Goal: Task Accomplishment & Management: Manage account settings

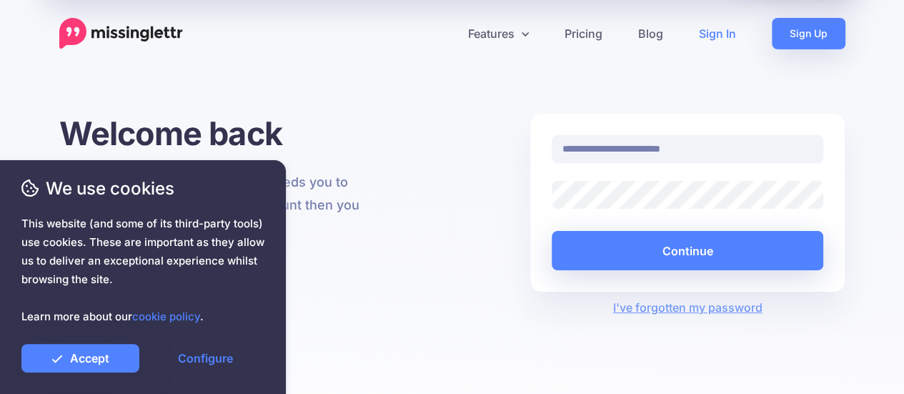
type input "**********"
click at [552, 231] on button "Continue" at bounding box center [688, 250] width 272 height 39
click at [68, 355] on link "Accept" at bounding box center [80, 358] width 118 height 29
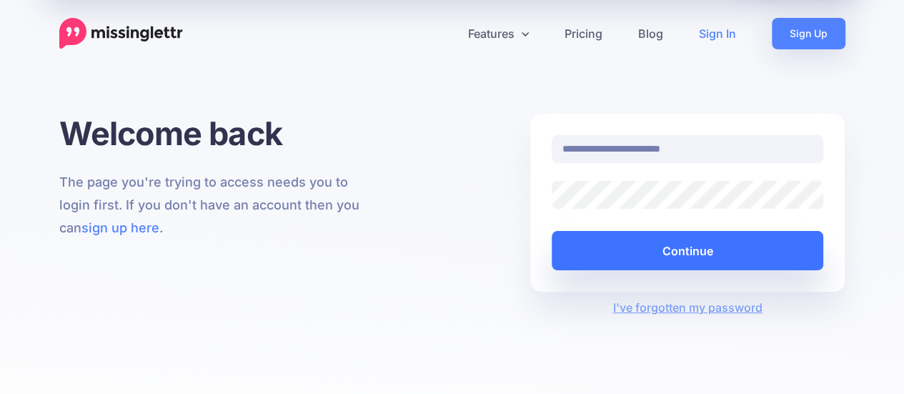
click at [665, 254] on button "Continue" at bounding box center [688, 250] width 272 height 39
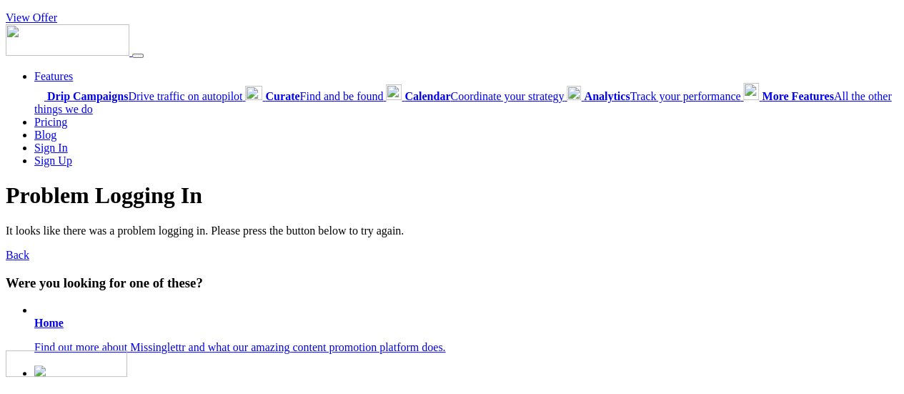
click at [45, 323] on b "Home" at bounding box center [48, 323] width 29 height 12
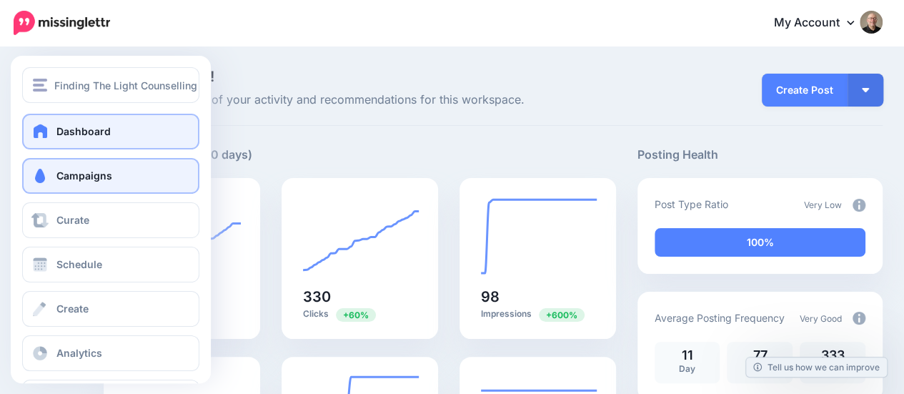
click at [97, 178] on span "Campaigns" at bounding box center [84, 175] width 56 height 12
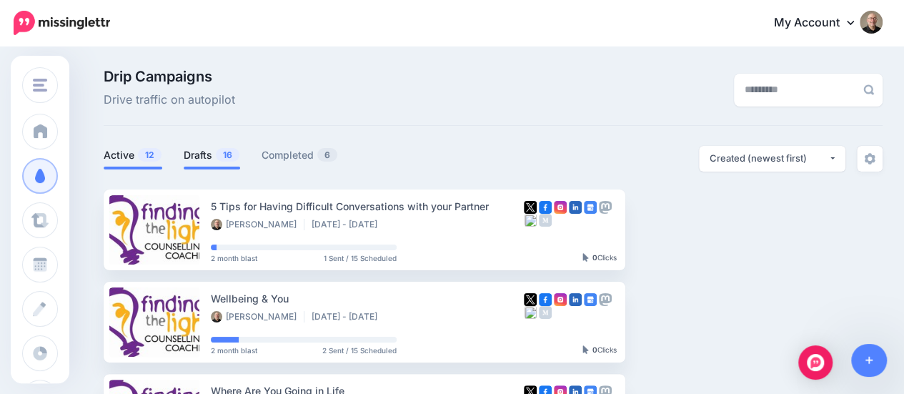
click at [190, 154] on link "Drafts 16" at bounding box center [212, 155] width 56 height 17
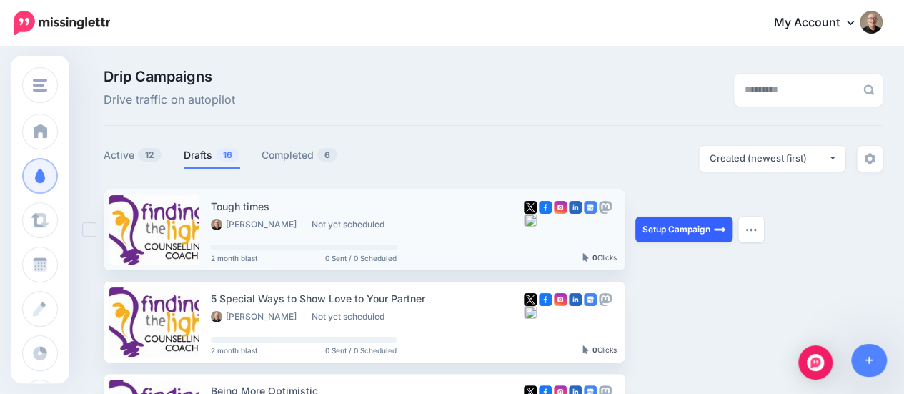
click at [659, 229] on link "Setup Campaign" at bounding box center [684, 230] width 97 height 26
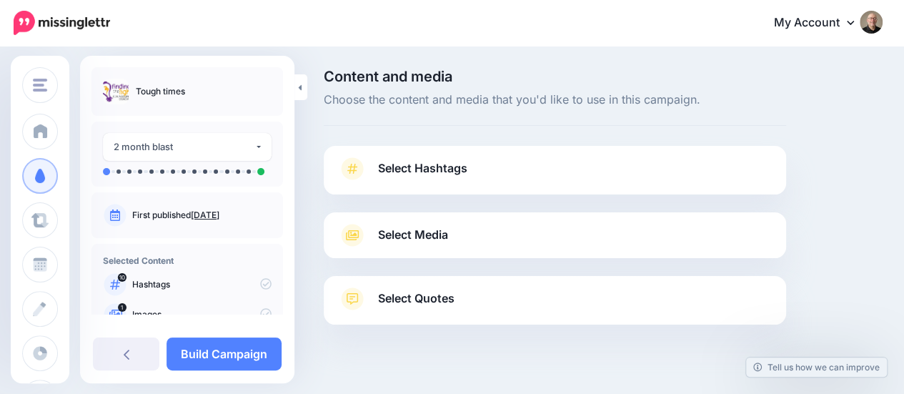
click at [447, 164] on span "Select Hashtags" at bounding box center [422, 168] width 89 height 19
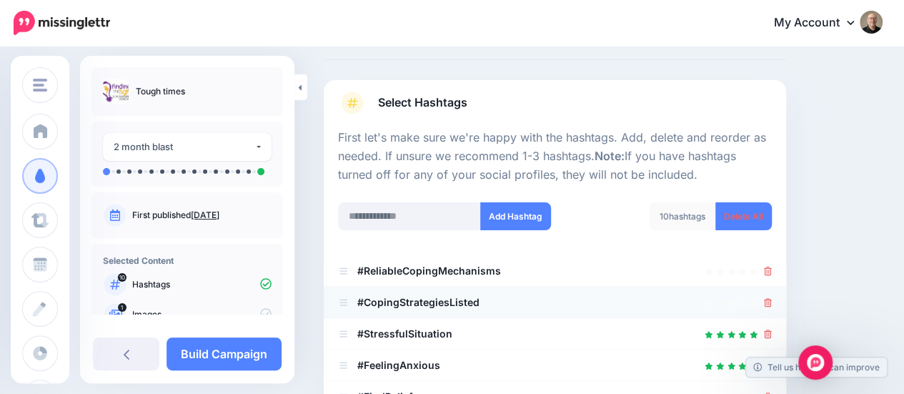
scroll to position [71, 0]
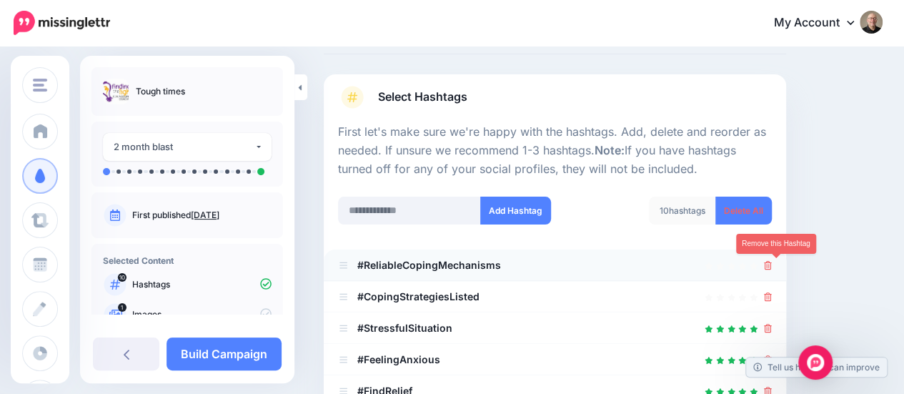
click at [772, 267] on icon at bounding box center [768, 265] width 8 height 9
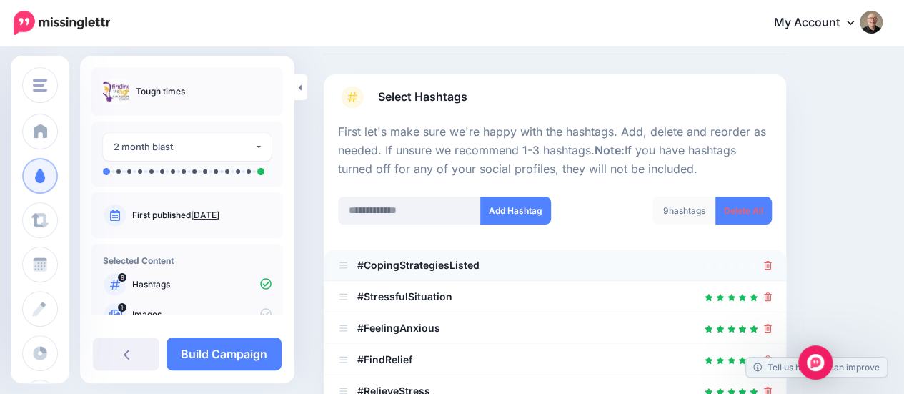
click at [772, 293] on div at bounding box center [555, 296] width 434 height 17
click at [772, 261] on icon at bounding box center [768, 265] width 8 height 9
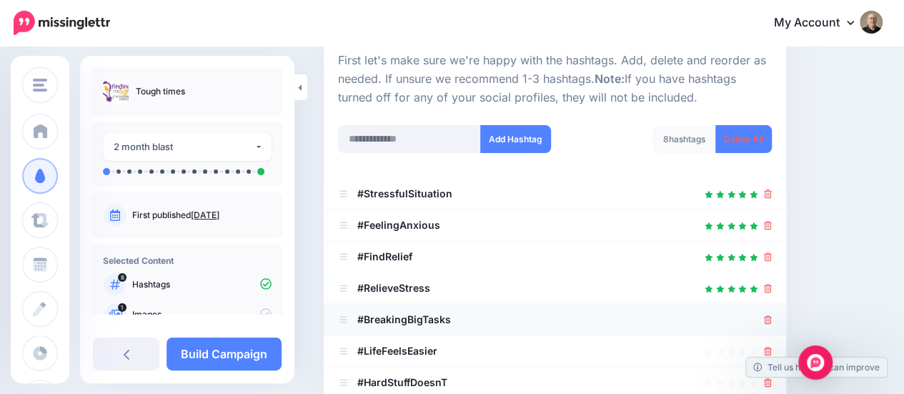
scroll to position [214, 0]
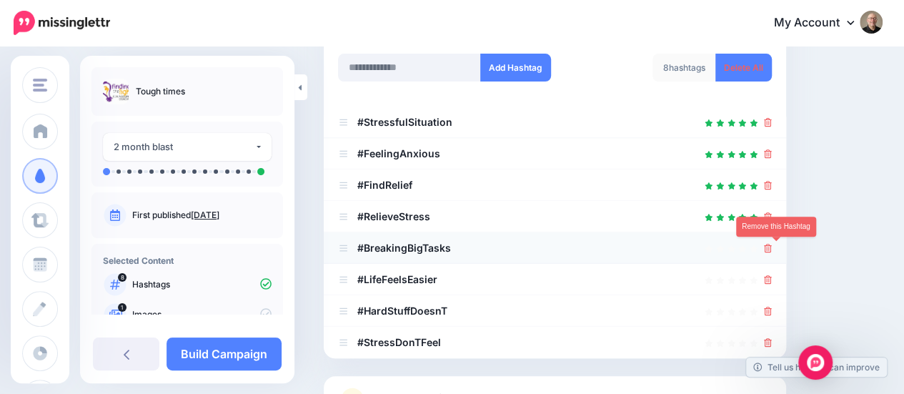
click at [772, 250] on icon at bounding box center [768, 248] width 8 height 9
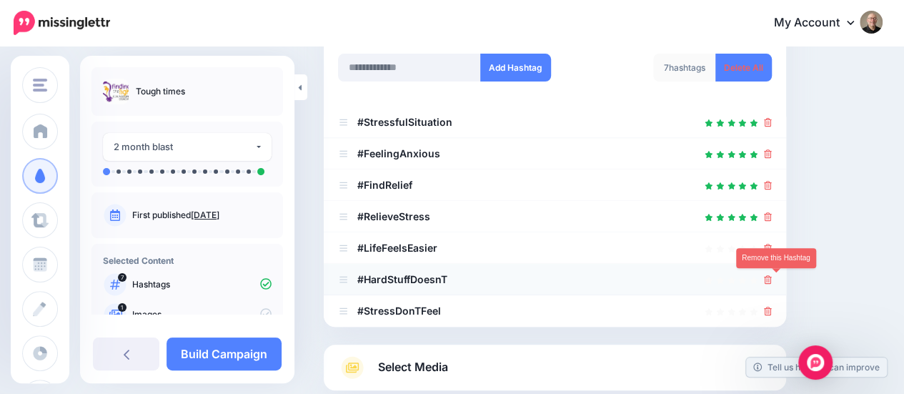
click at [772, 280] on icon at bounding box center [768, 279] width 8 height 9
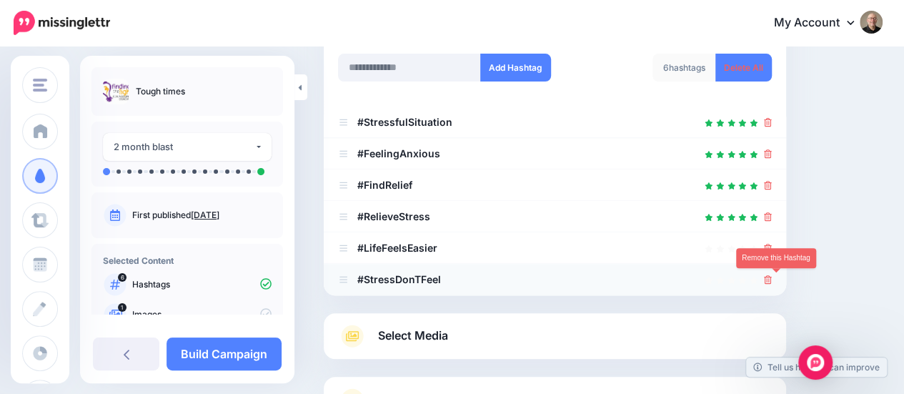
click at [772, 279] on icon at bounding box center [768, 279] width 8 height 9
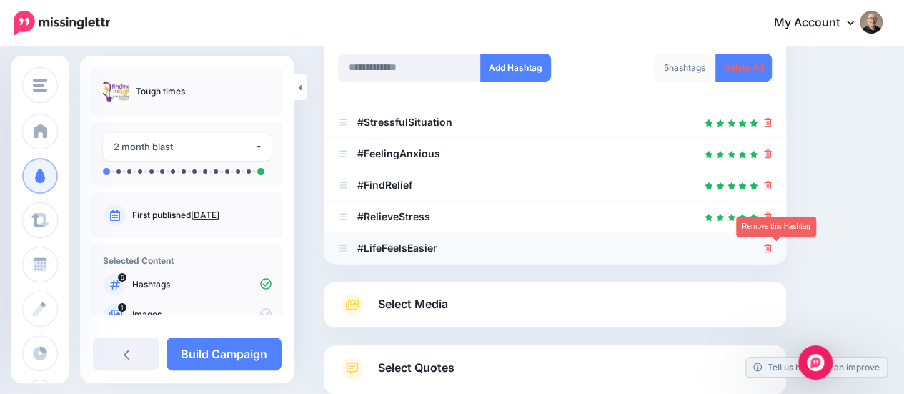
click at [772, 247] on icon at bounding box center [768, 248] width 8 height 9
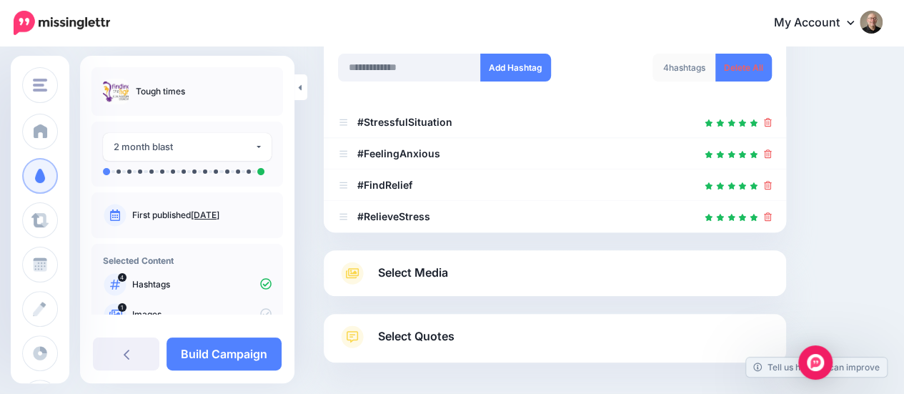
click at [406, 272] on span "Select Media" at bounding box center [413, 272] width 70 height 19
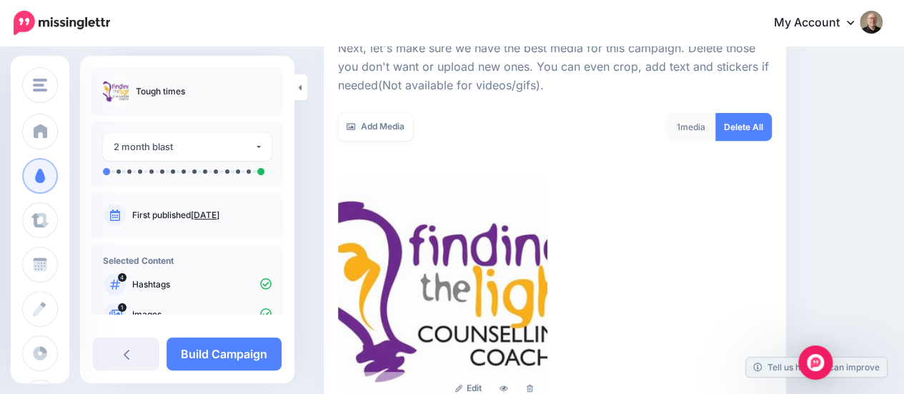
scroll to position [214, 0]
click at [364, 131] on link "Add Media" at bounding box center [375, 128] width 75 height 28
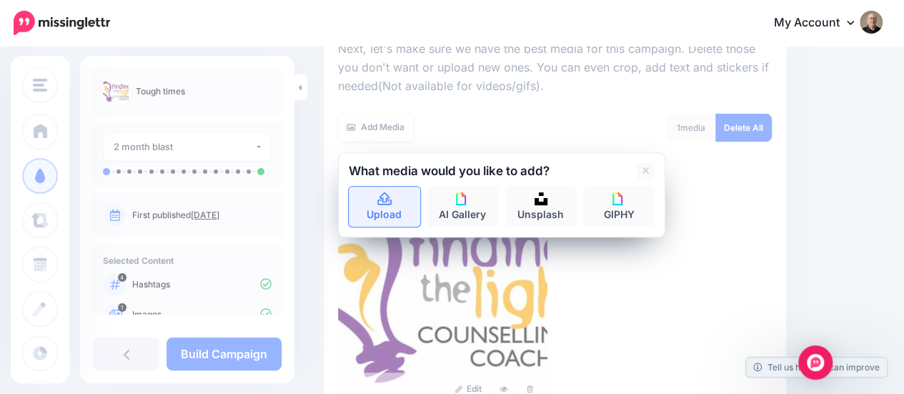
click at [392, 204] on icon at bounding box center [385, 199] width 16 height 13
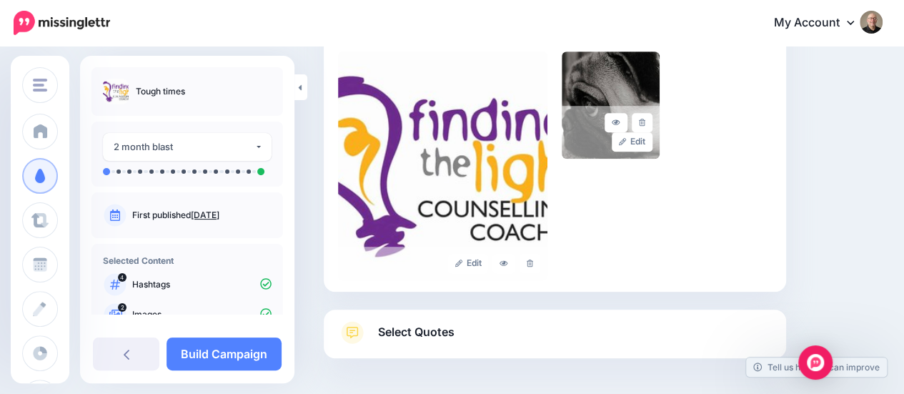
scroll to position [319, 0]
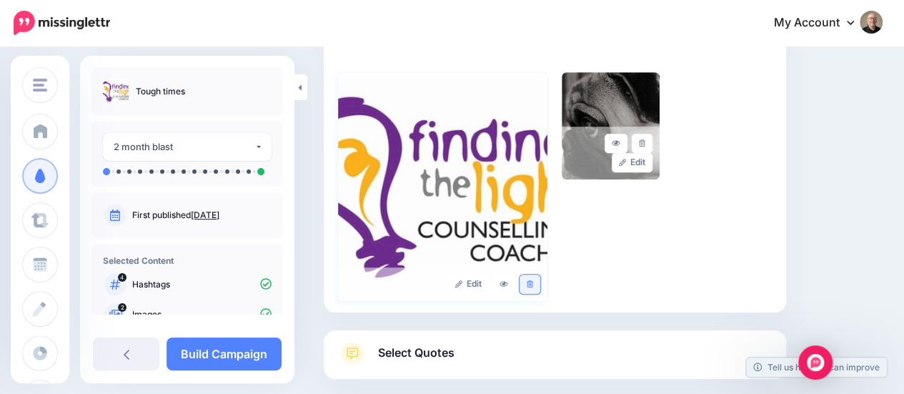
click at [533, 285] on icon at bounding box center [530, 284] width 6 height 8
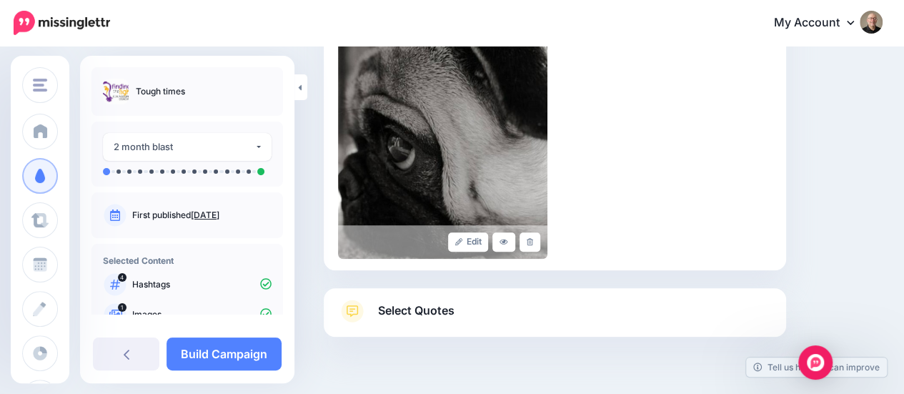
scroll to position [390, 0]
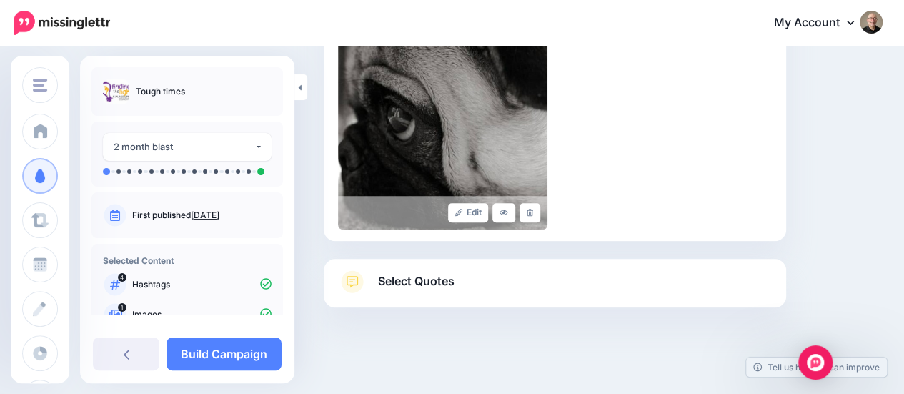
click at [400, 285] on span "Select Quotes" at bounding box center [416, 281] width 76 height 19
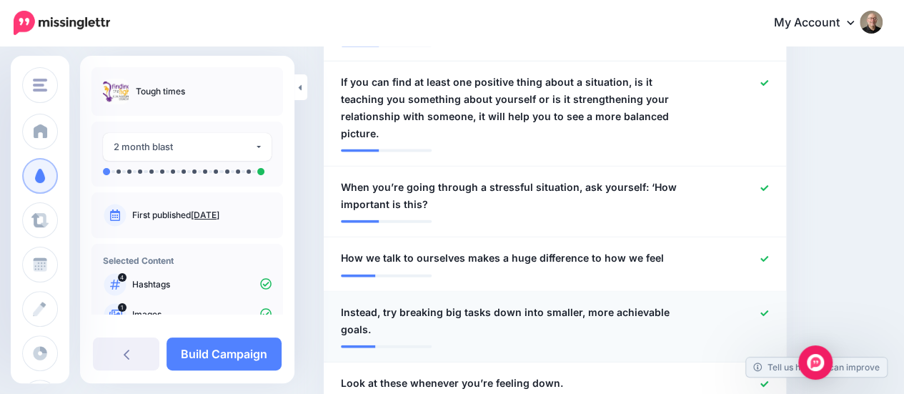
scroll to position [1606, 0]
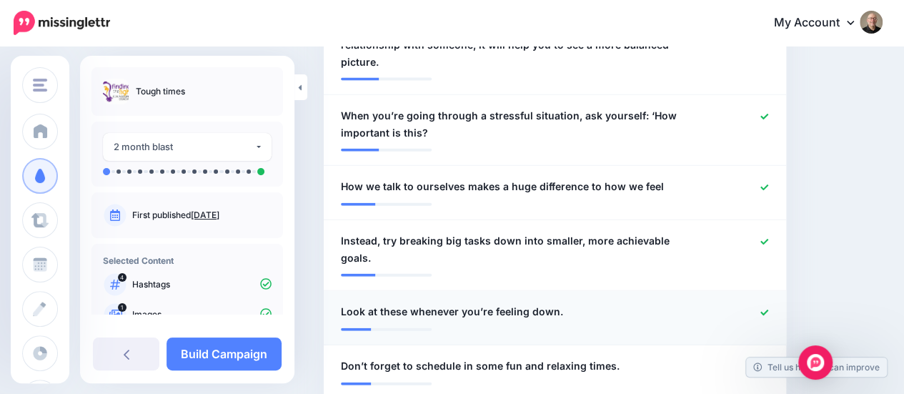
click at [768, 309] on icon at bounding box center [765, 313] width 8 height 8
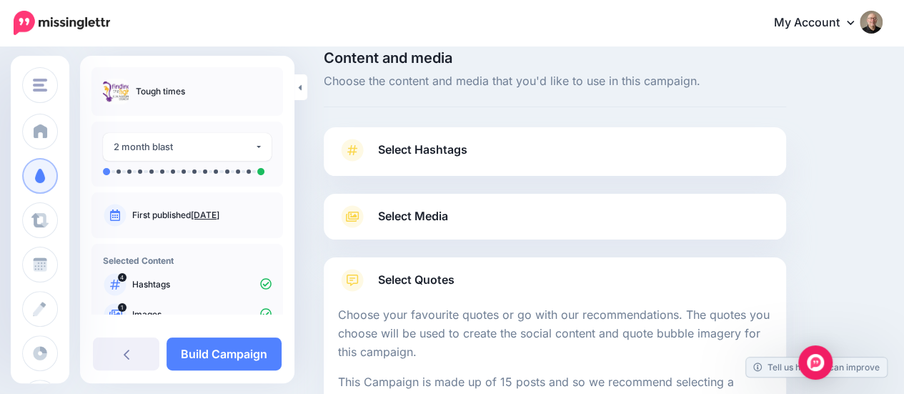
scroll to position [162, 0]
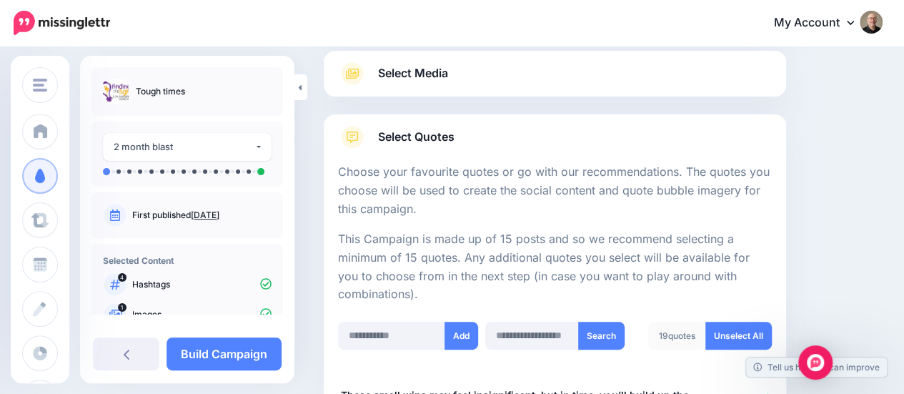
click at [397, 135] on span "Select Quotes" at bounding box center [416, 136] width 76 height 19
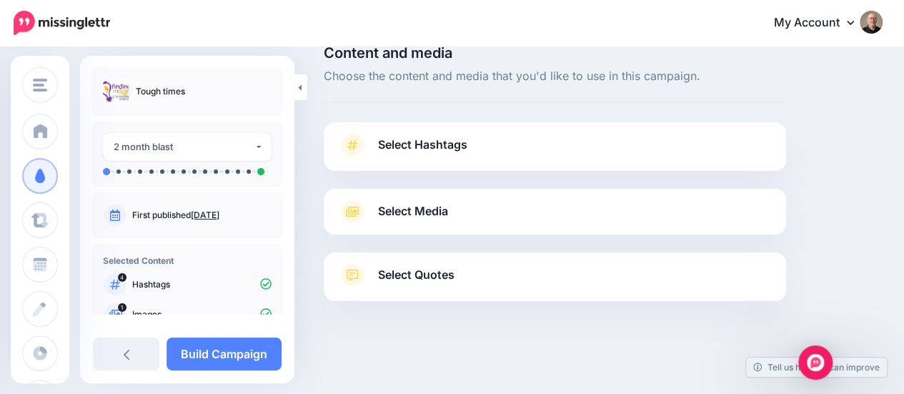
scroll to position [23, 0]
click at [222, 356] on link "Build Campaign" at bounding box center [224, 353] width 115 height 33
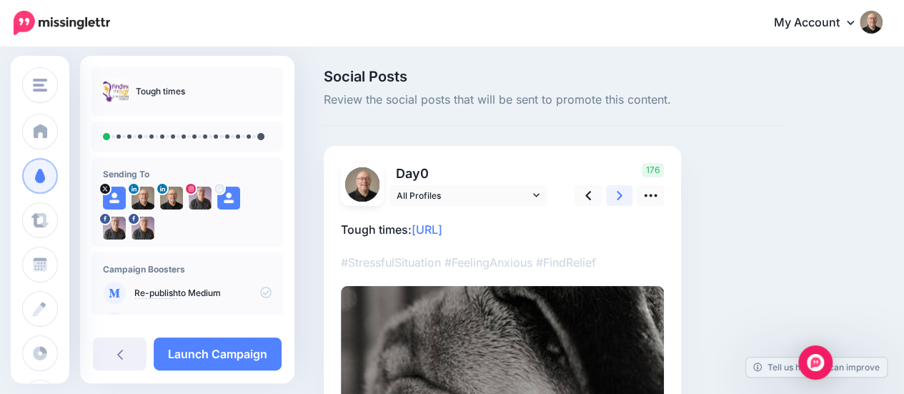
click at [621, 191] on icon at bounding box center [620, 195] width 6 height 15
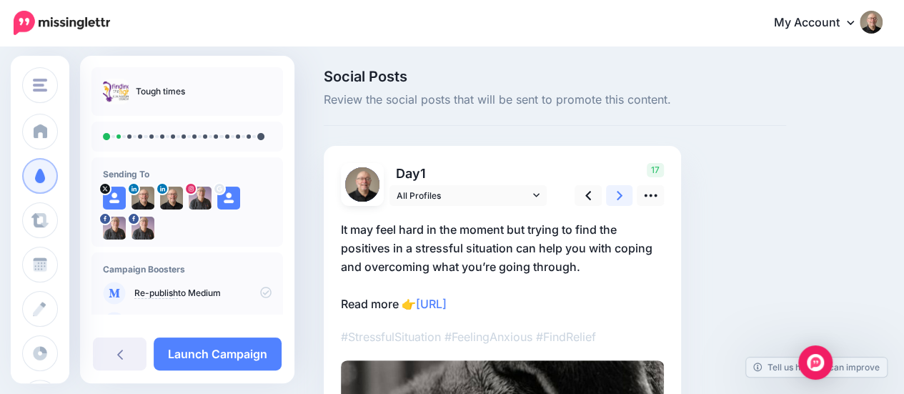
scroll to position [71, 0]
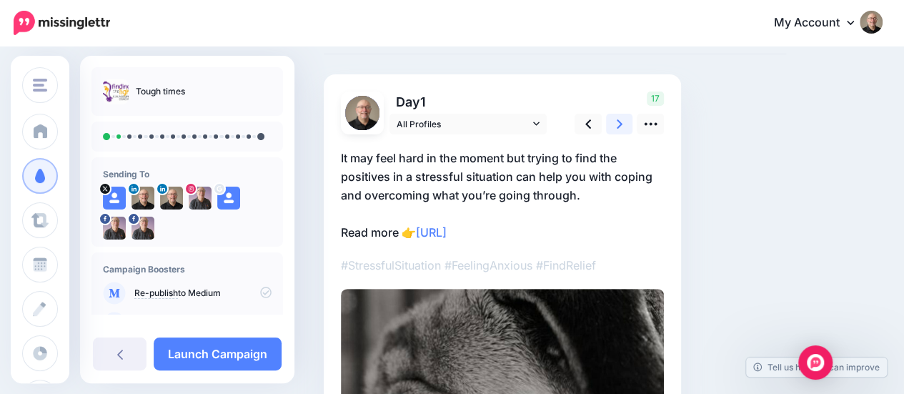
click at [623, 125] on link at bounding box center [619, 124] width 27 height 21
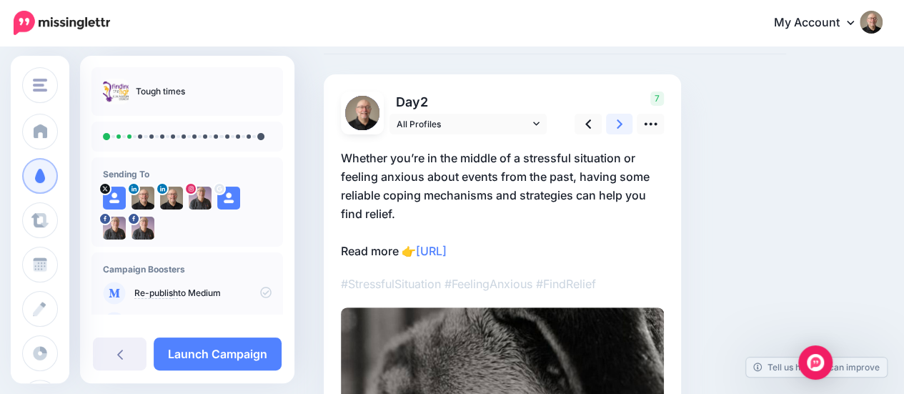
click at [621, 122] on icon at bounding box center [620, 123] width 6 height 9
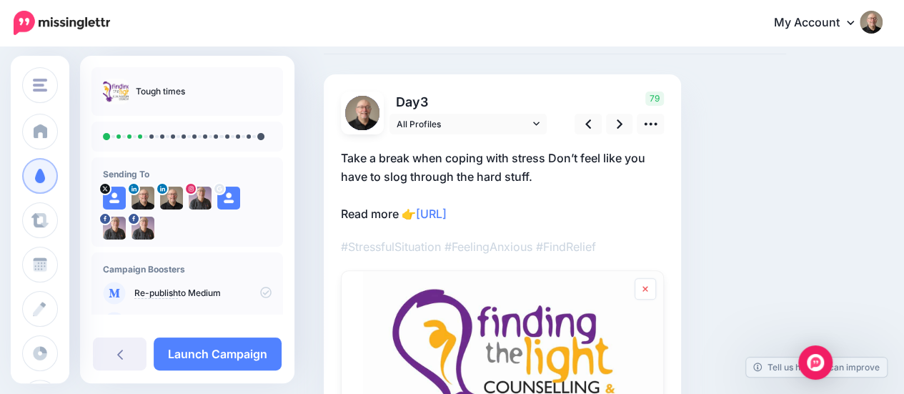
click at [647, 285] on icon at bounding box center [646, 289] width 6 height 9
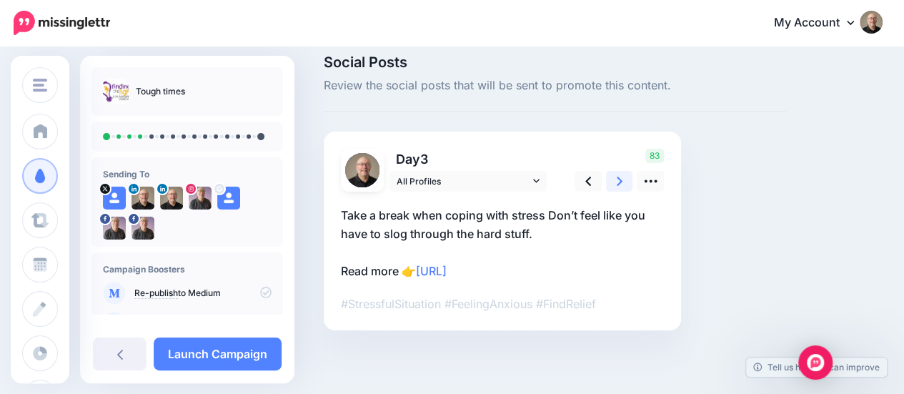
click at [618, 182] on icon at bounding box center [620, 181] width 6 height 15
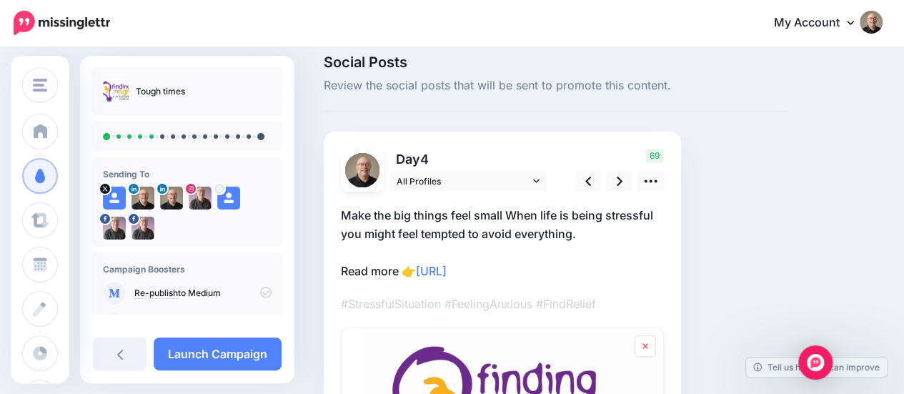
click at [646, 347] on icon at bounding box center [646, 346] width 6 height 9
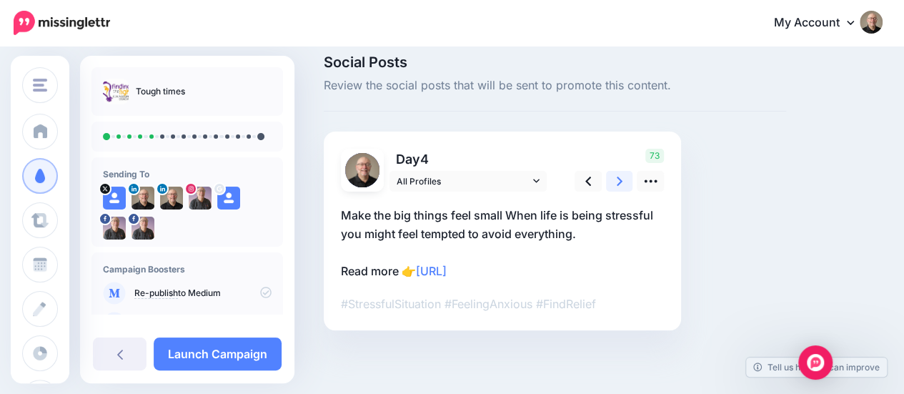
click at [623, 179] on link at bounding box center [619, 181] width 27 height 21
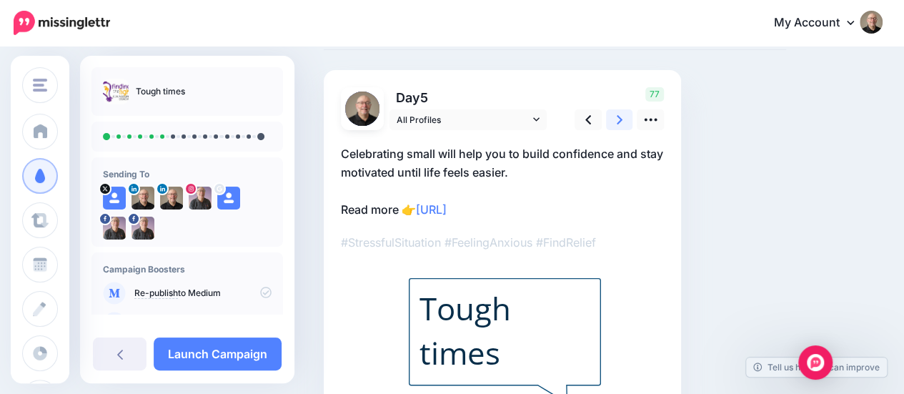
scroll to position [0, 0]
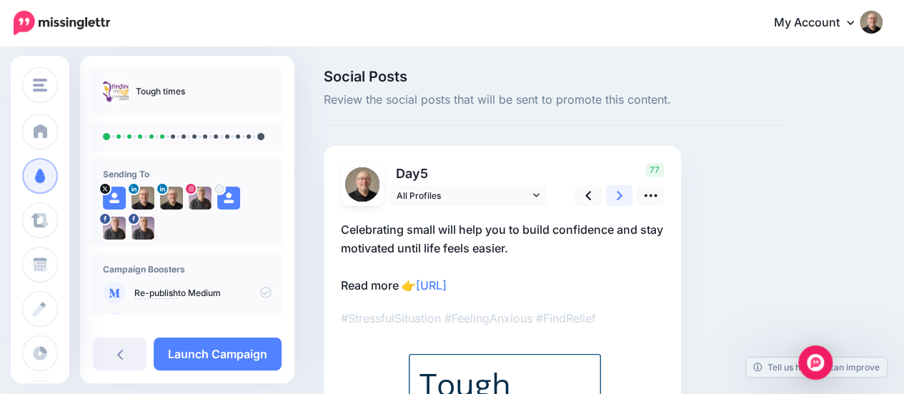
click at [622, 194] on icon at bounding box center [620, 195] width 6 height 15
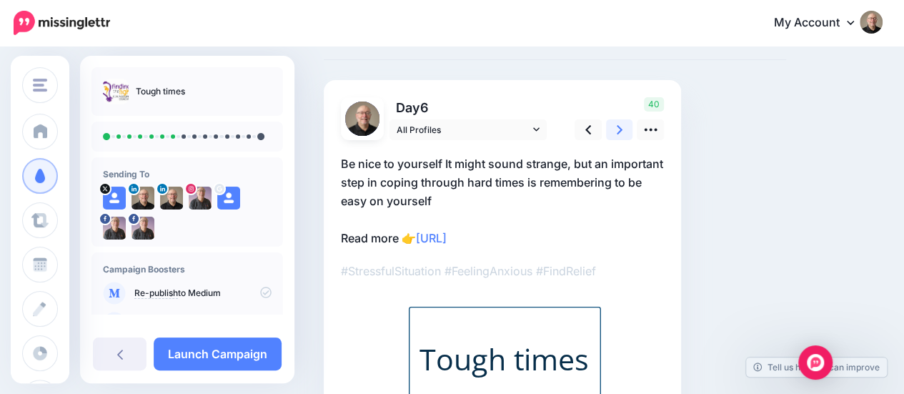
scroll to position [71, 0]
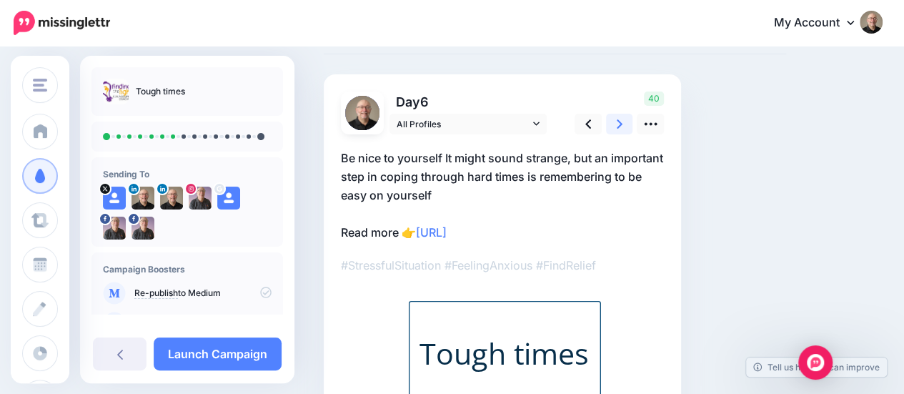
click at [618, 125] on icon at bounding box center [620, 124] width 6 height 15
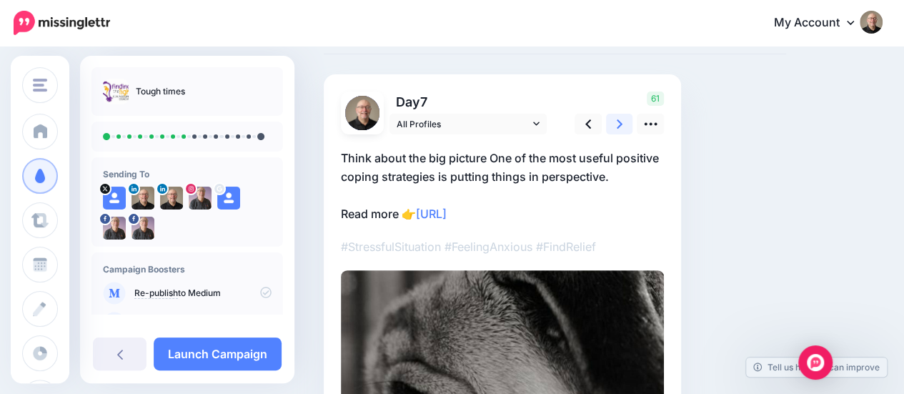
click at [623, 124] on link at bounding box center [619, 124] width 27 height 21
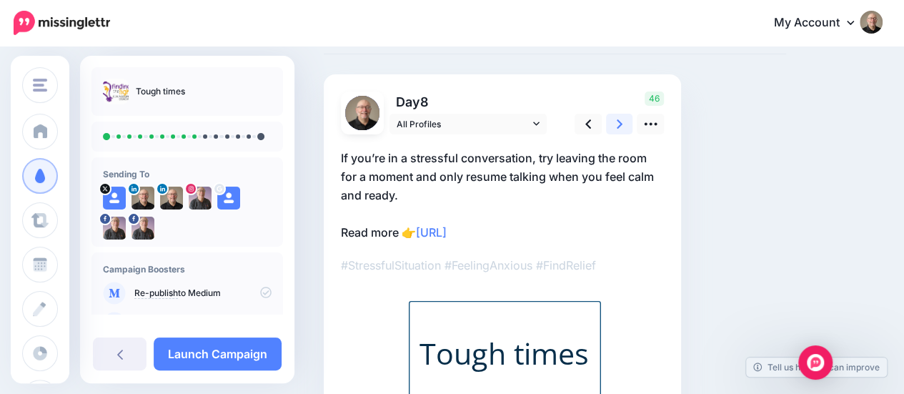
click at [619, 124] on icon at bounding box center [620, 124] width 6 height 15
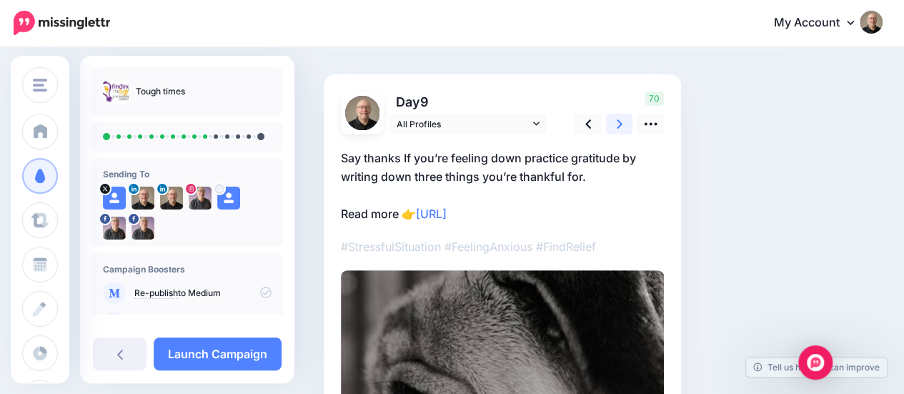
click at [618, 124] on icon at bounding box center [620, 124] width 6 height 15
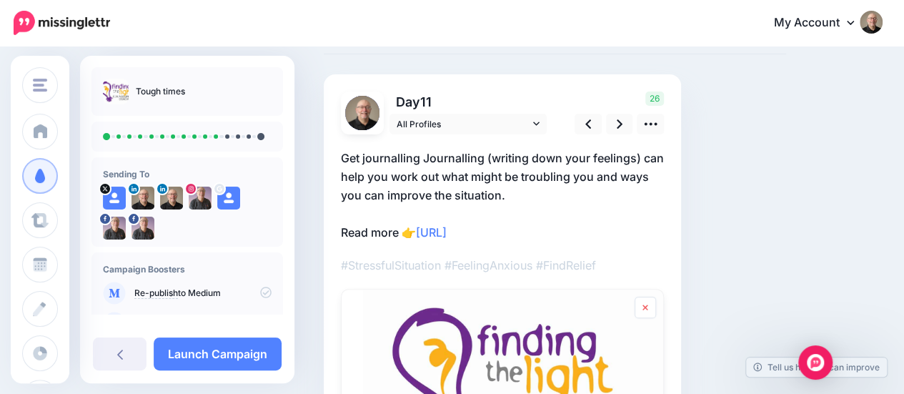
click at [648, 307] on link at bounding box center [645, 307] width 21 height 21
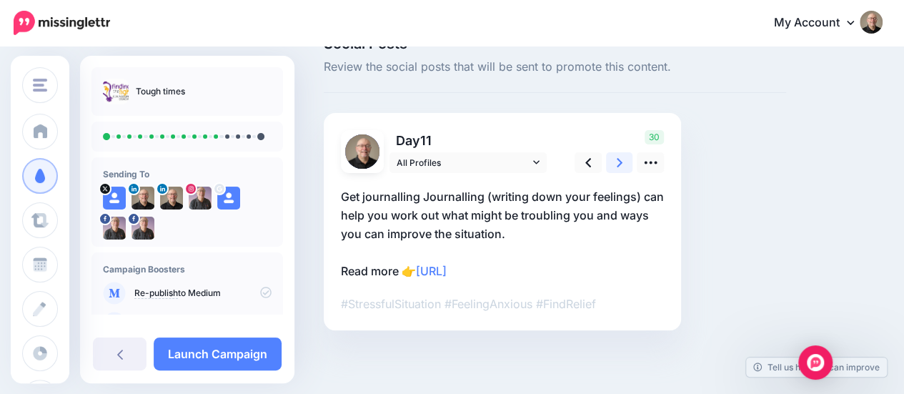
click at [622, 159] on icon at bounding box center [620, 162] width 6 height 15
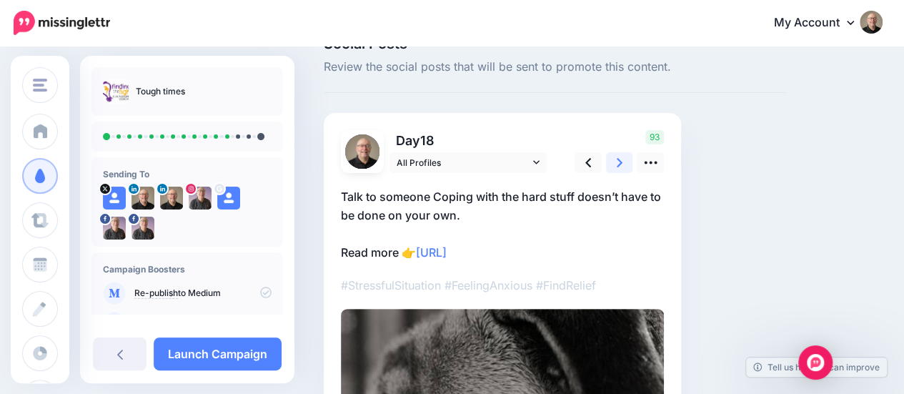
click at [619, 163] on icon at bounding box center [620, 162] width 6 height 9
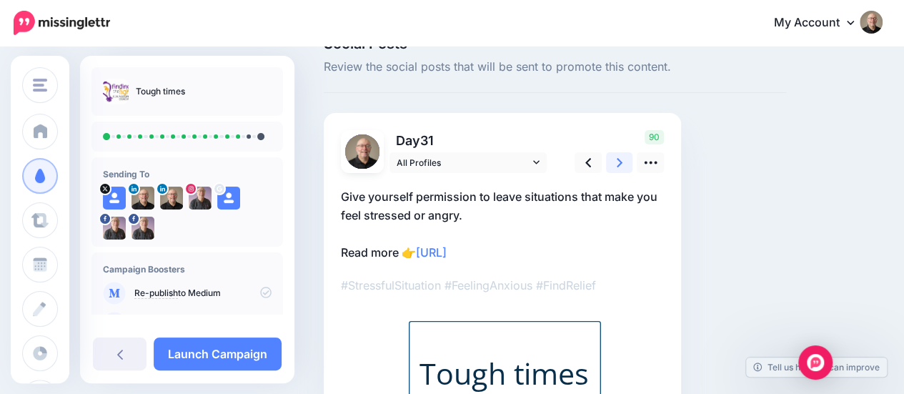
click at [618, 162] on icon at bounding box center [620, 162] width 6 height 15
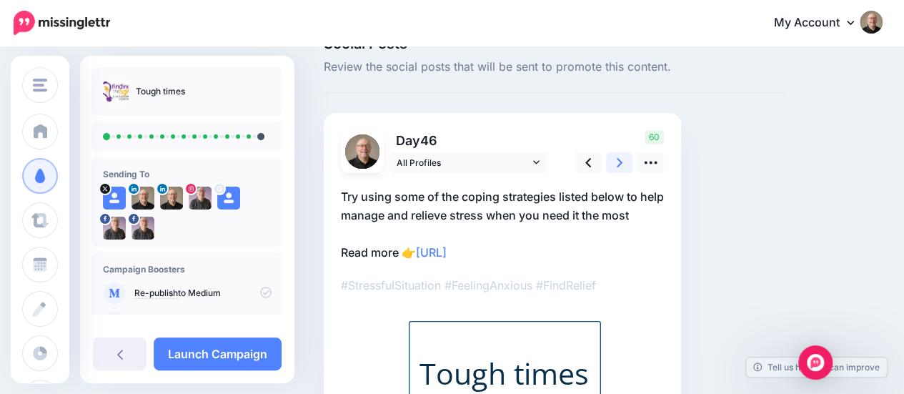
click at [618, 162] on icon at bounding box center [620, 162] width 6 height 15
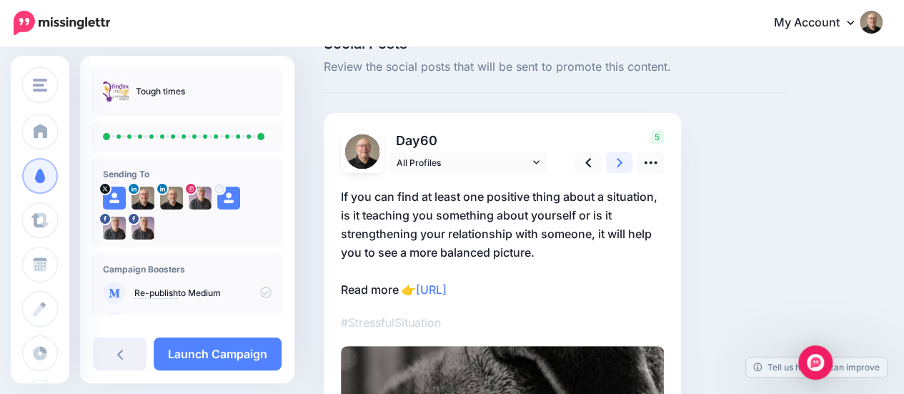
click at [618, 162] on icon at bounding box center [620, 162] width 6 height 15
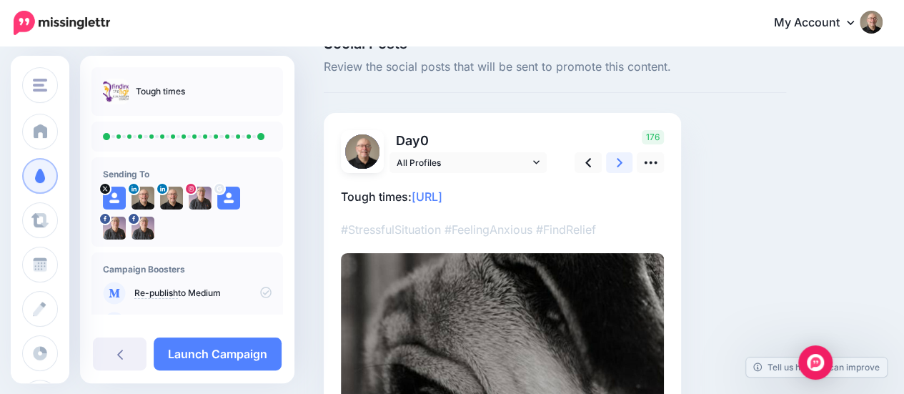
click at [616, 161] on link at bounding box center [619, 162] width 27 height 21
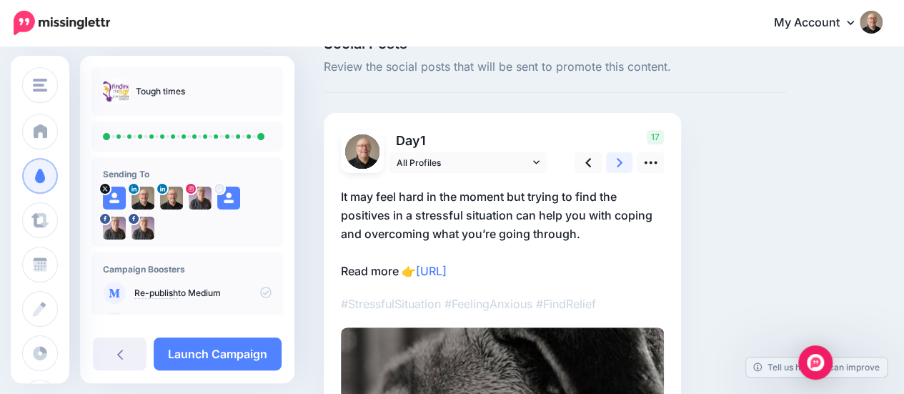
click at [619, 159] on icon at bounding box center [620, 162] width 6 height 9
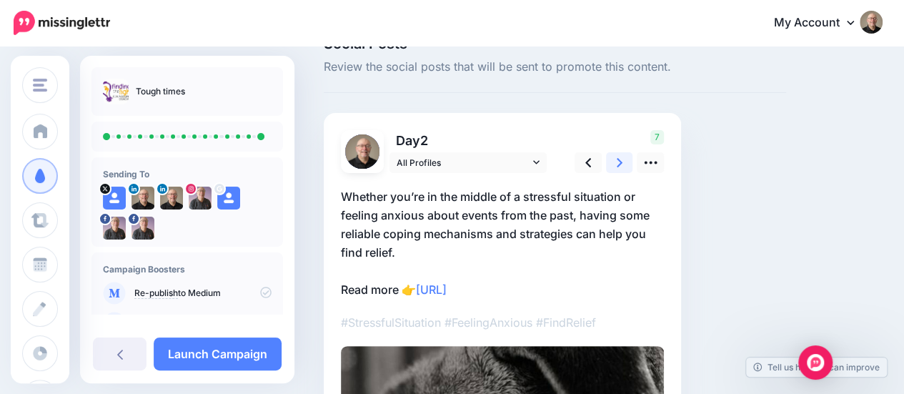
click at [621, 160] on icon at bounding box center [620, 162] width 6 height 15
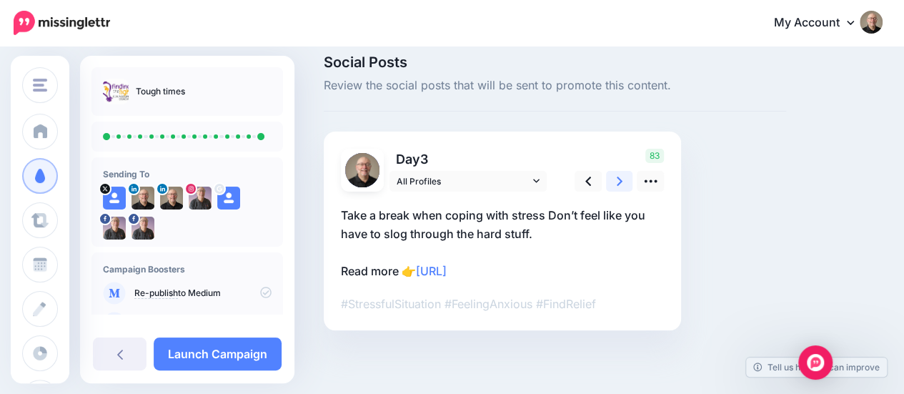
click at [618, 179] on icon at bounding box center [620, 181] width 6 height 15
click at [619, 179] on icon at bounding box center [620, 181] width 6 height 15
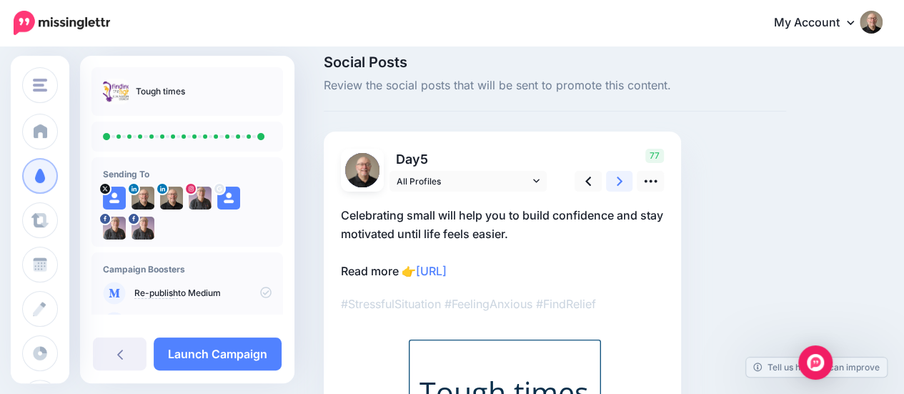
scroll to position [33, 0]
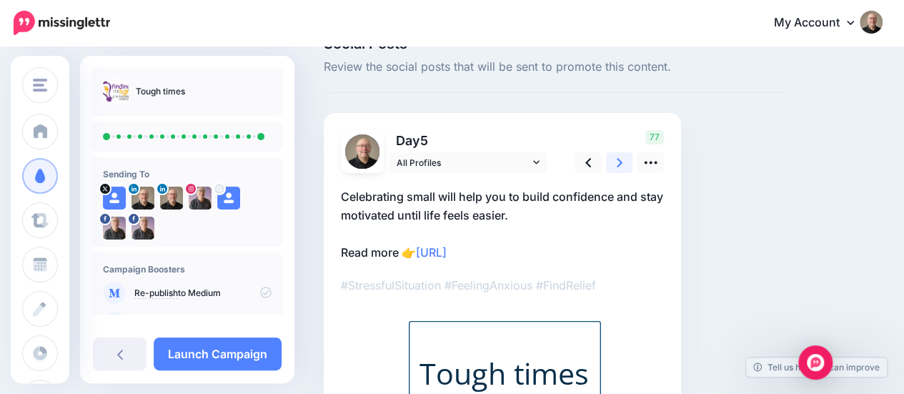
click at [615, 162] on link at bounding box center [619, 162] width 27 height 21
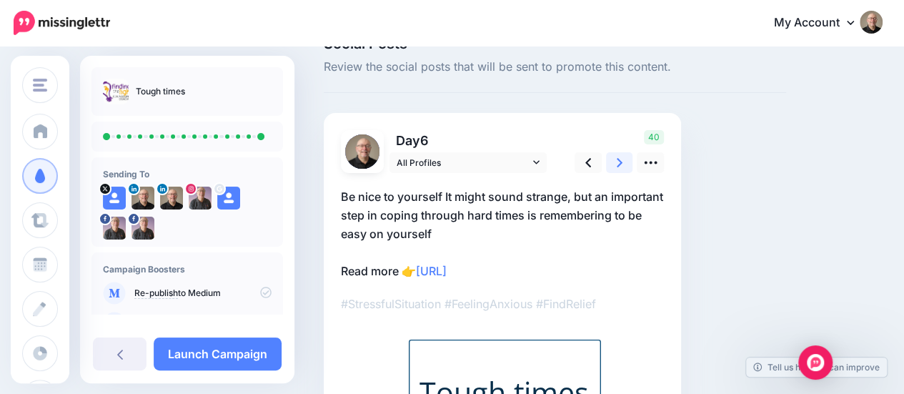
click at [618, 162] on icon at bounding box center [620, 162] width 6 height 15
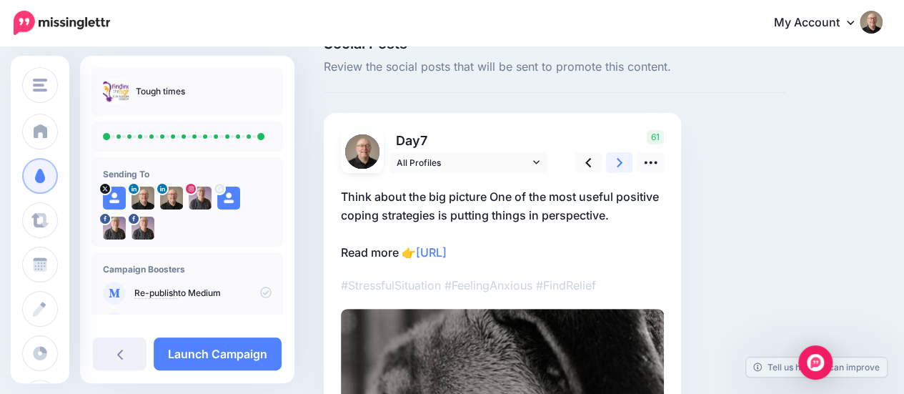
click at [618, 162] on icon at bounding box center [620, 162] width 6 height 15
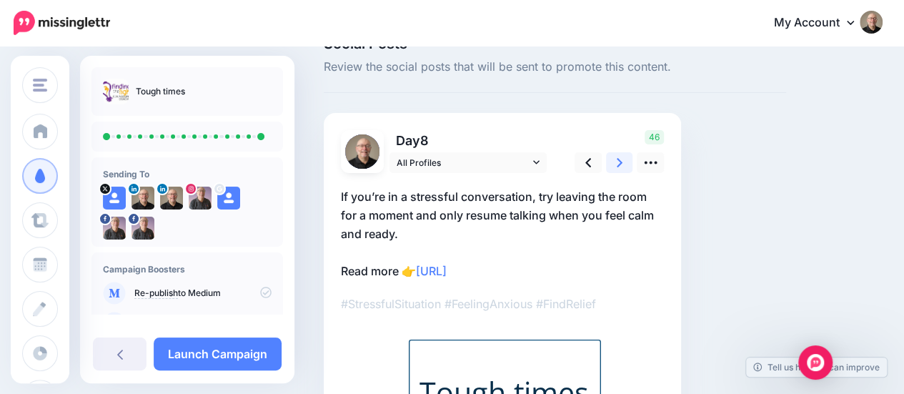
click at [613, 160] on link at bounding box center [619, 162] width 27 height 21
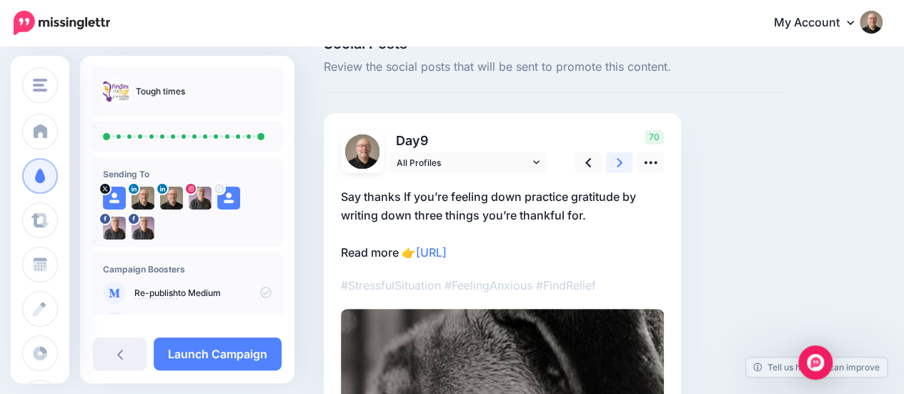
click at [621, 162] on icon at bounding box center [620, 162] width 6 height 9
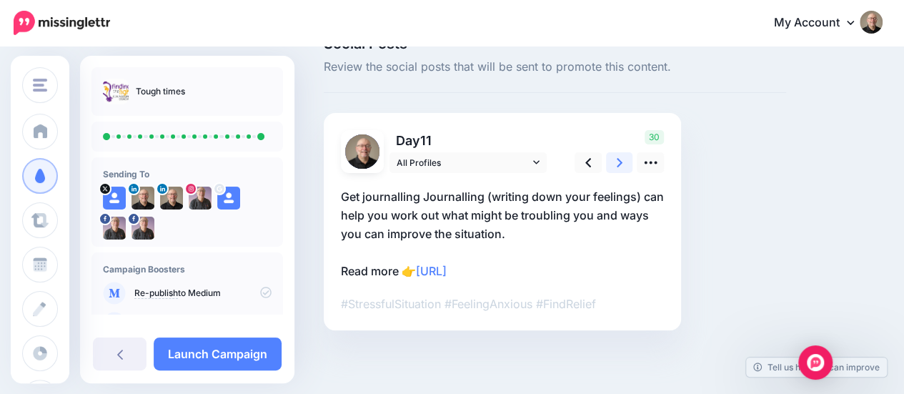
click at [619, 162] on icon at bounding box center [620, 162] width 6 height 15
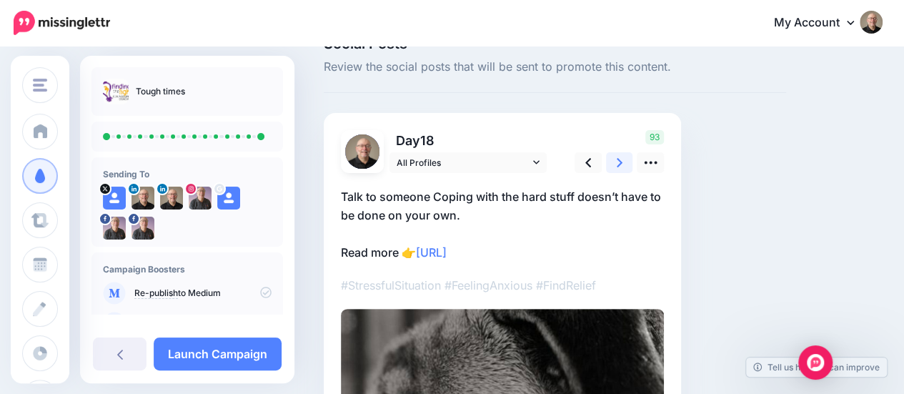
click at [618, 161] on icon at bounding box center [620, 162] width 6 height 15
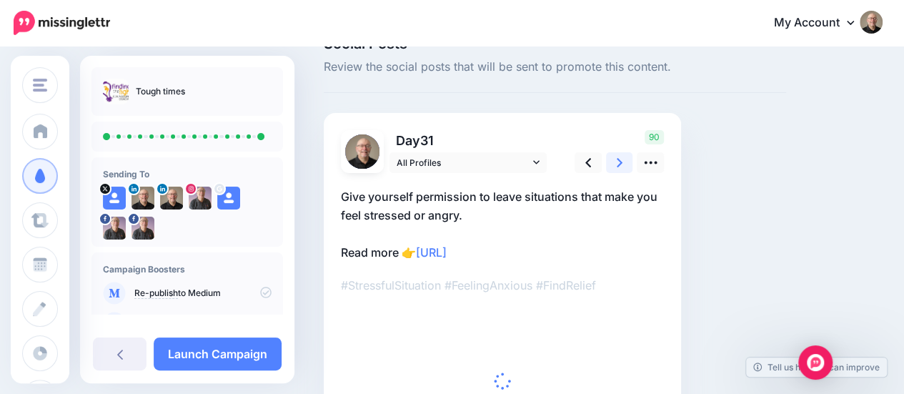
click at [618, 162] on icon at bounding box center [620, 162] width 6 height 15
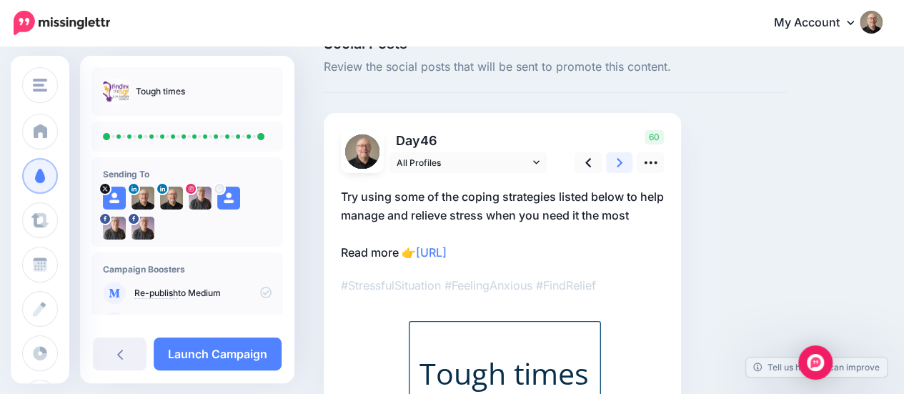
click at [618, 162] on icon at bounding box center [620, 162] width 6 height 15
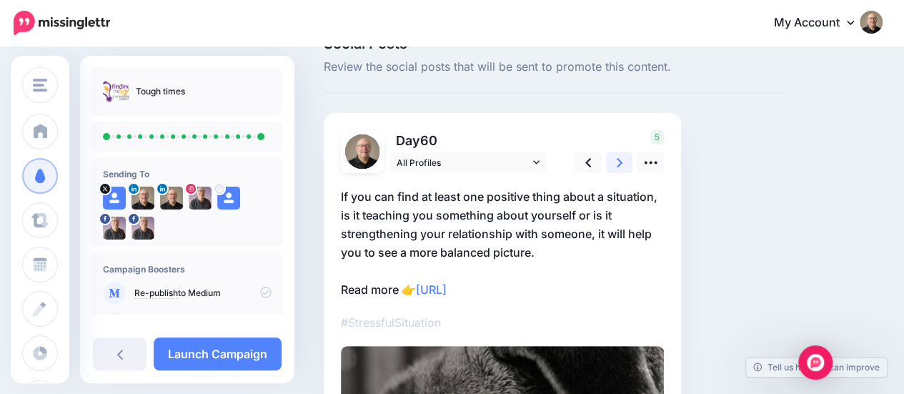
click at [617, 162] on icon at bounding box center [620, 162] width 6 height 15
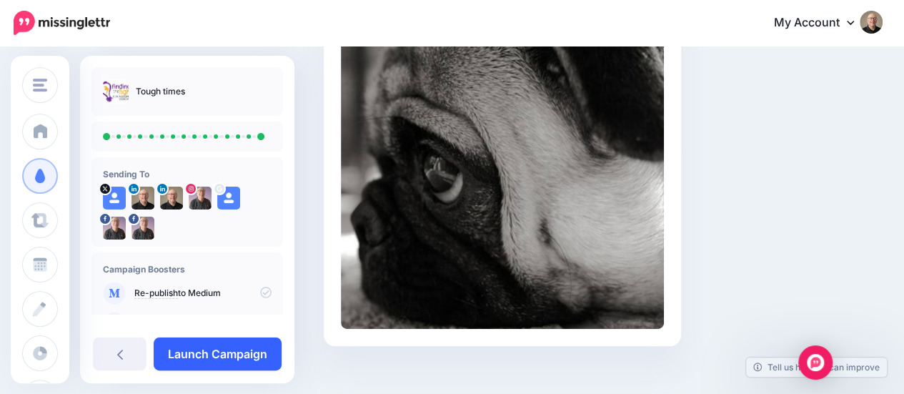
scroll to position [296, 0]
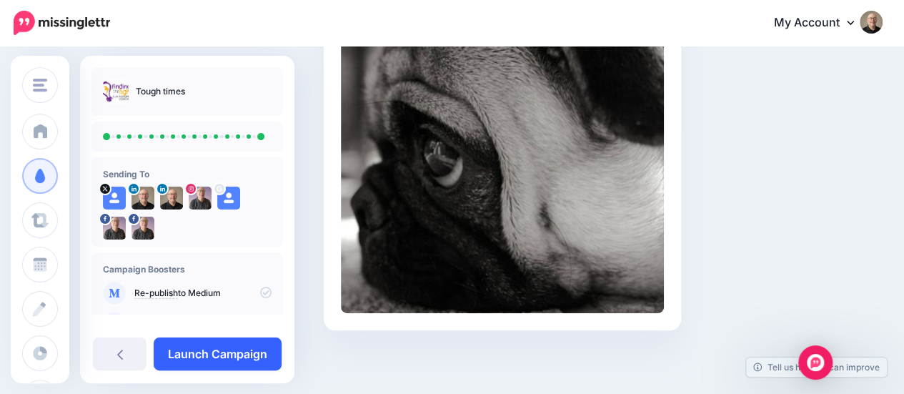
click at [228, 357] on link "Launch Campaign" at bounding box center [218, 353] width 128 height 33
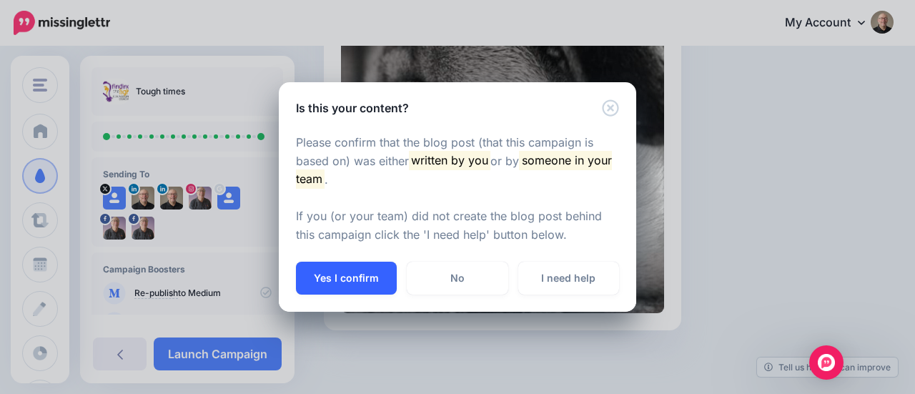
click at [355, 275] on button "Yes I confirm" at bounding box center [346, 278] width 101 height 33
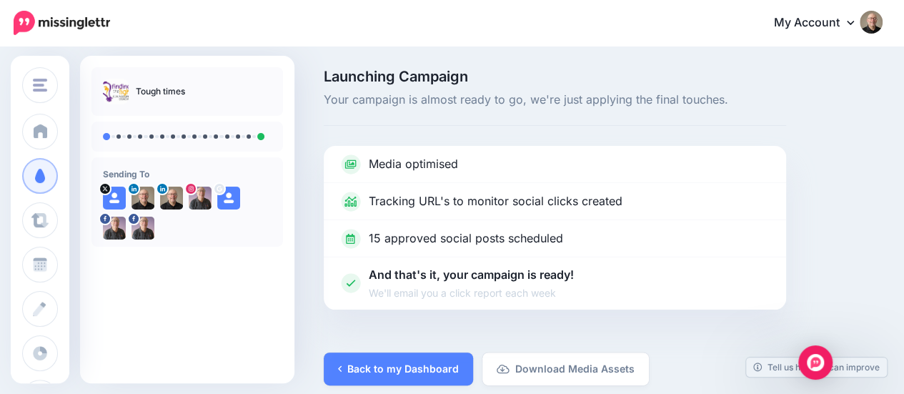
click at [881, 24] on img at bounding box center [871, 22] width 23 height 23
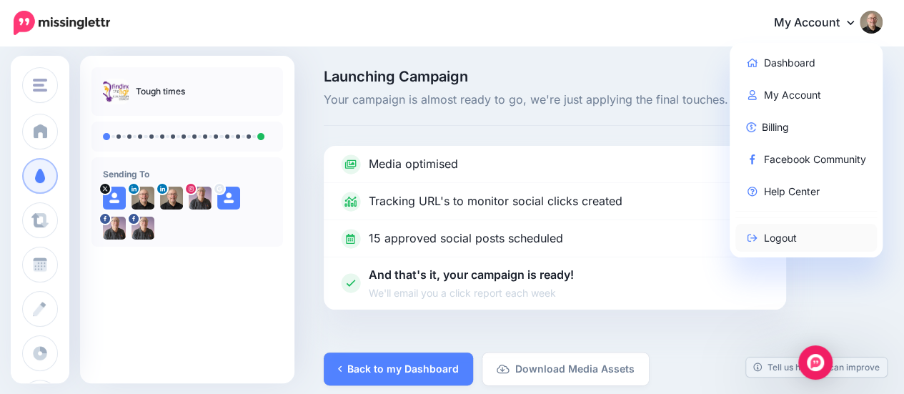
click at [782, 237] on link "Logout" at bounding box center [807, 238] width 142 height 28
